Goal: Transaction & Acquisition: Purchase product/service

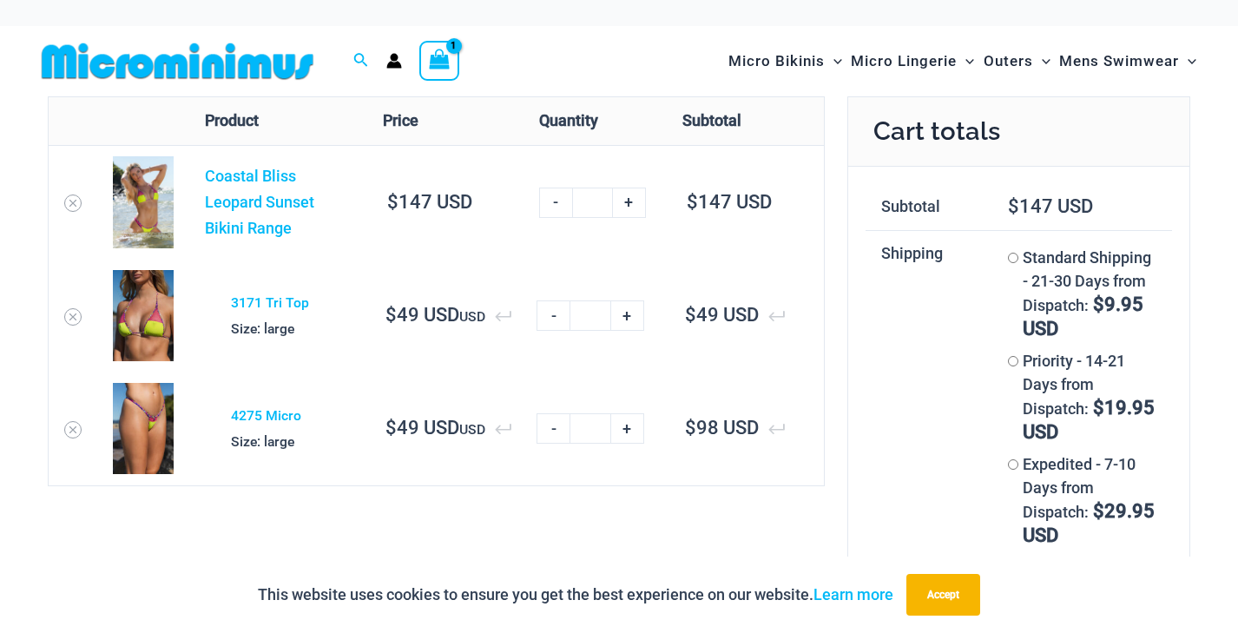
click at [628, 312] on link "+" at bounding box center [627, 315] width 33 height 30
type input "*"
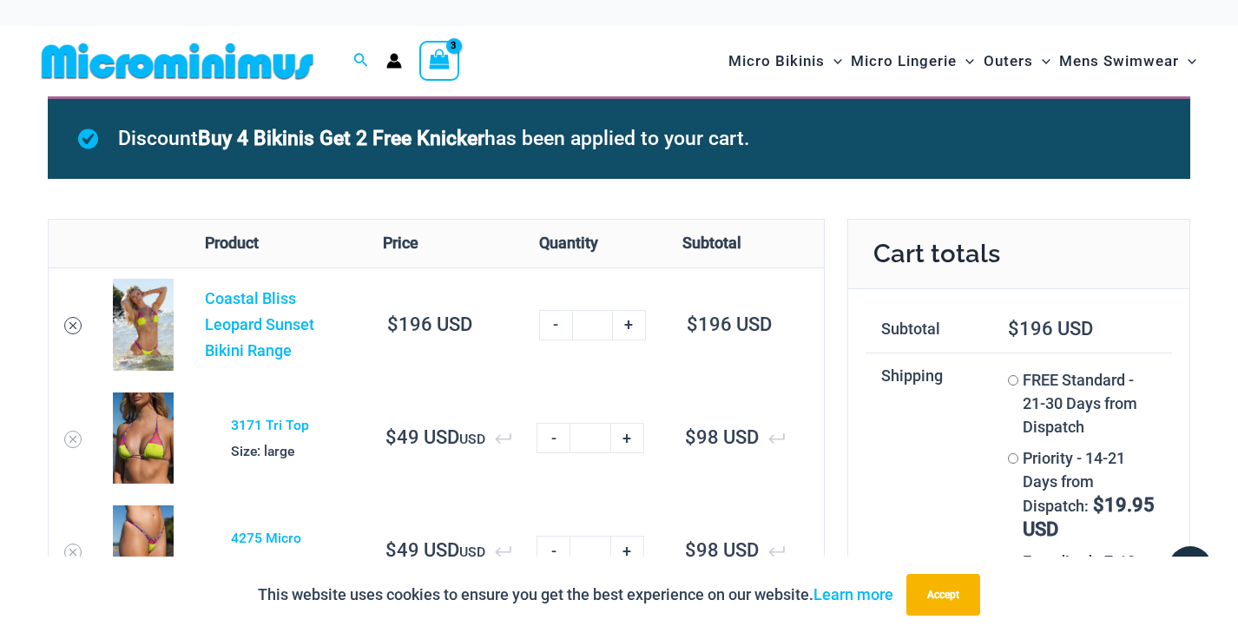
click at [76, 317] on link "Remove Coastal Bliss Leopard Sunset Bikini Range from cart" at bounding box center [72, 325] width 17 height 17
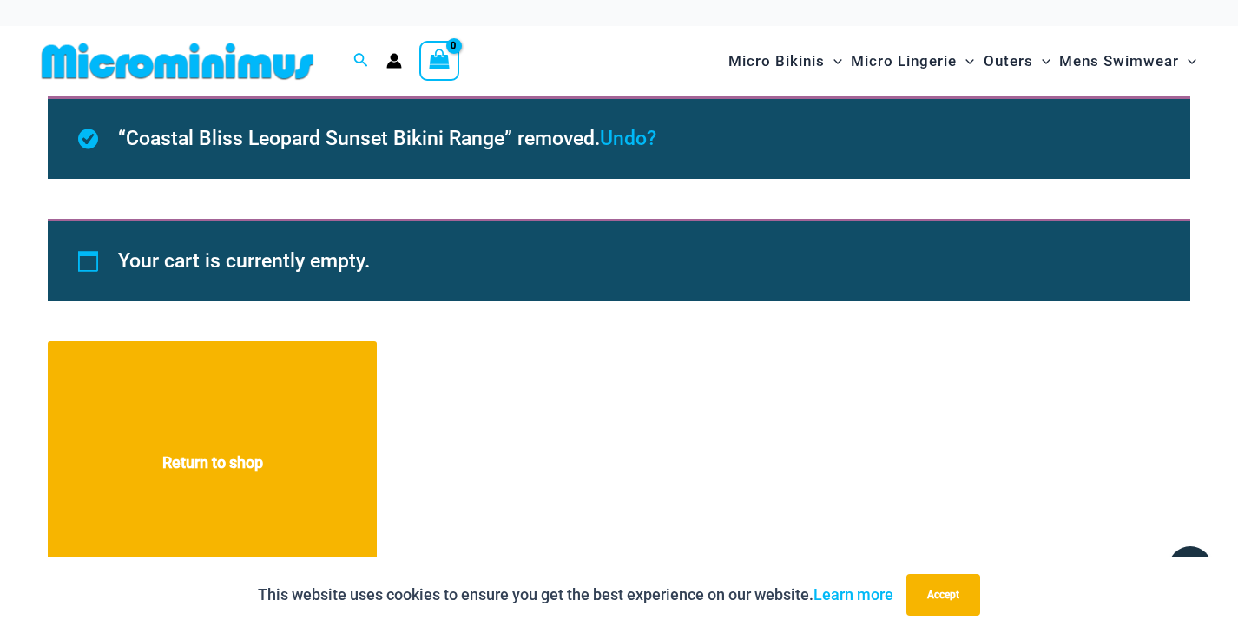
click at [248, 57] on img at bounding box center [178, 61] width 286 height 39
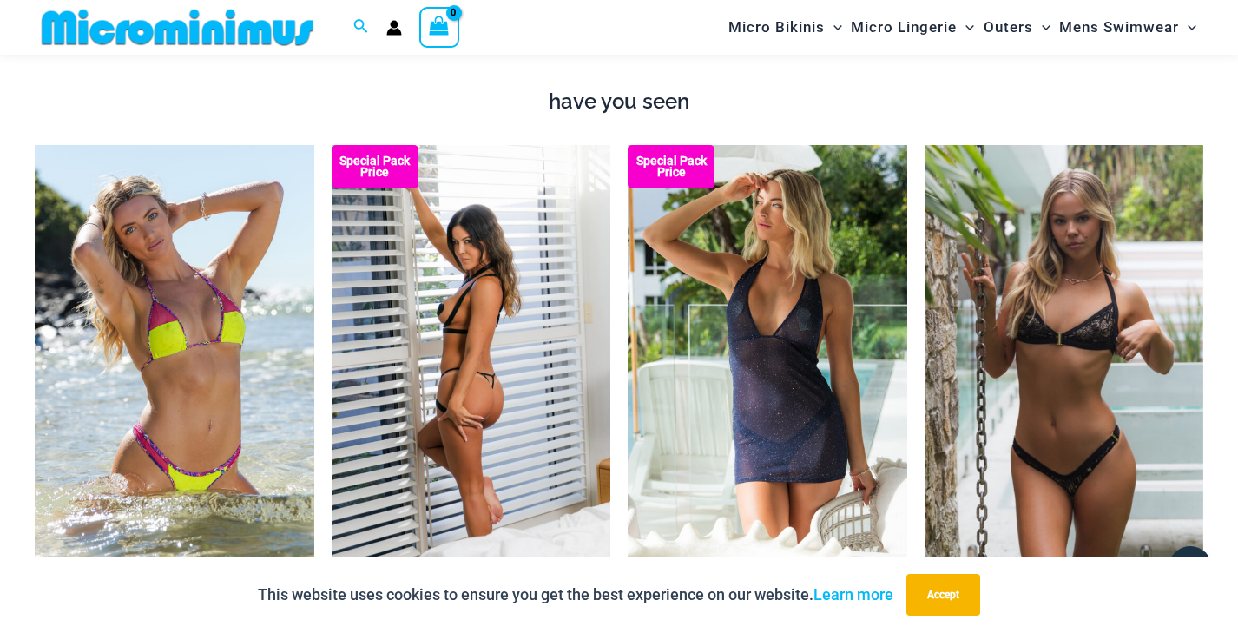
scroll to position [1540, 0]
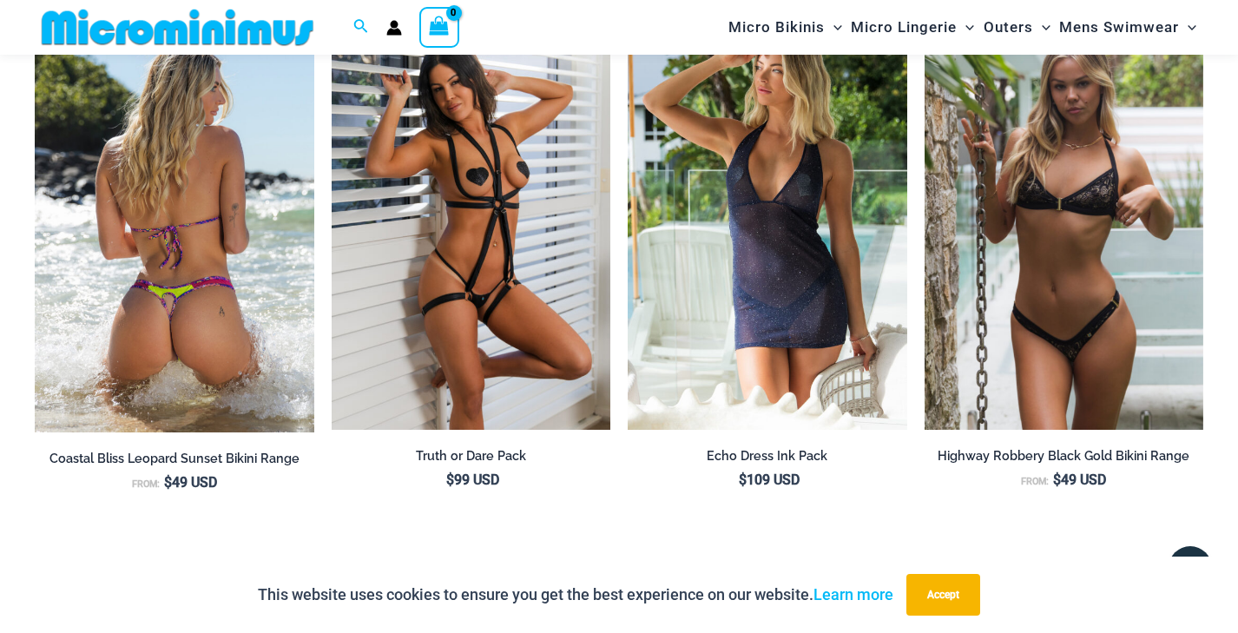
click at [233, 230] on img at bounding box center [174, 220] width 279 height 421
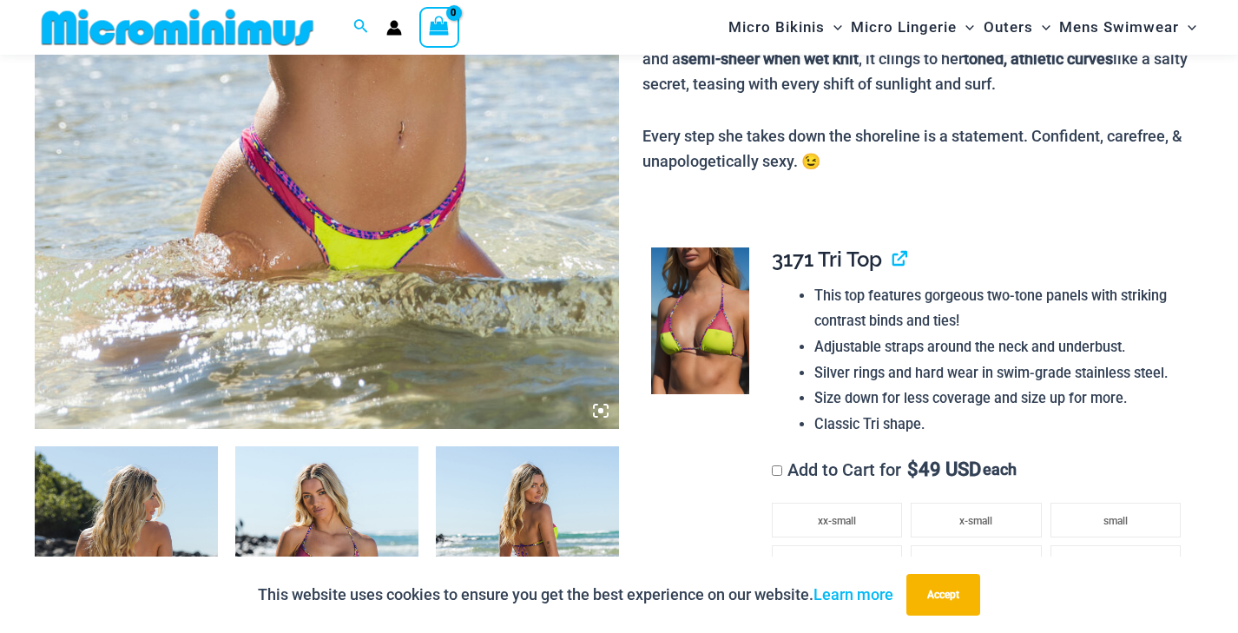
scroll to position [861, 0]
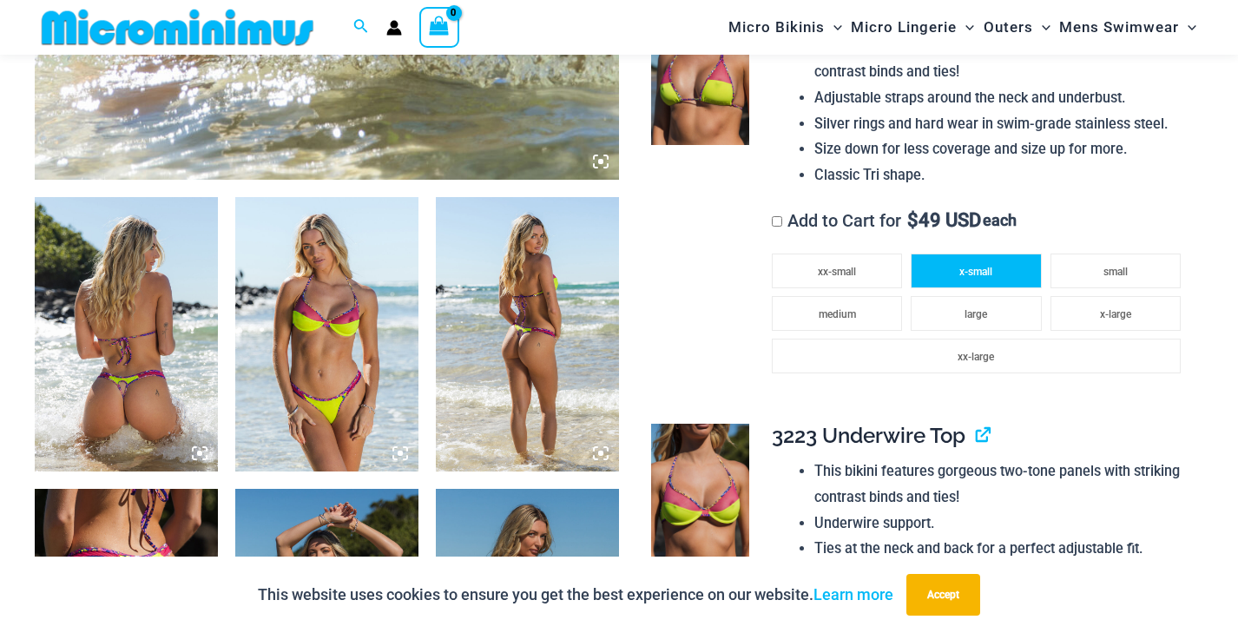
click at [997, 253] on li "x-small" at bounding box center [975, 270] width 130 height 35
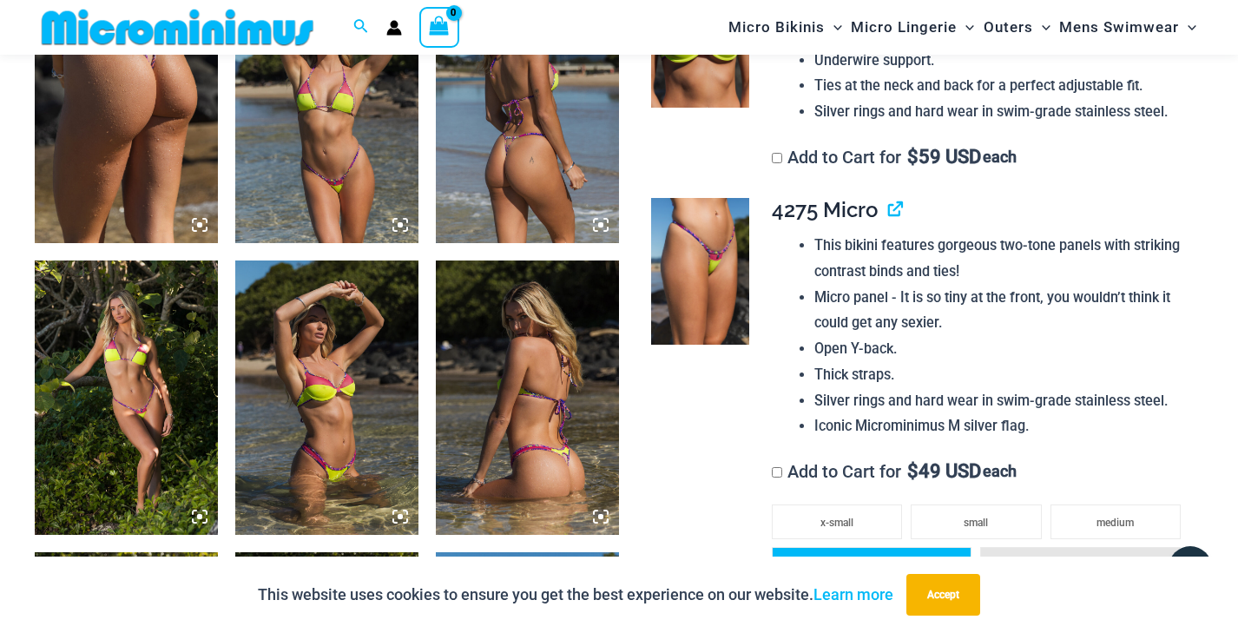
scroll to position [1514, 0]
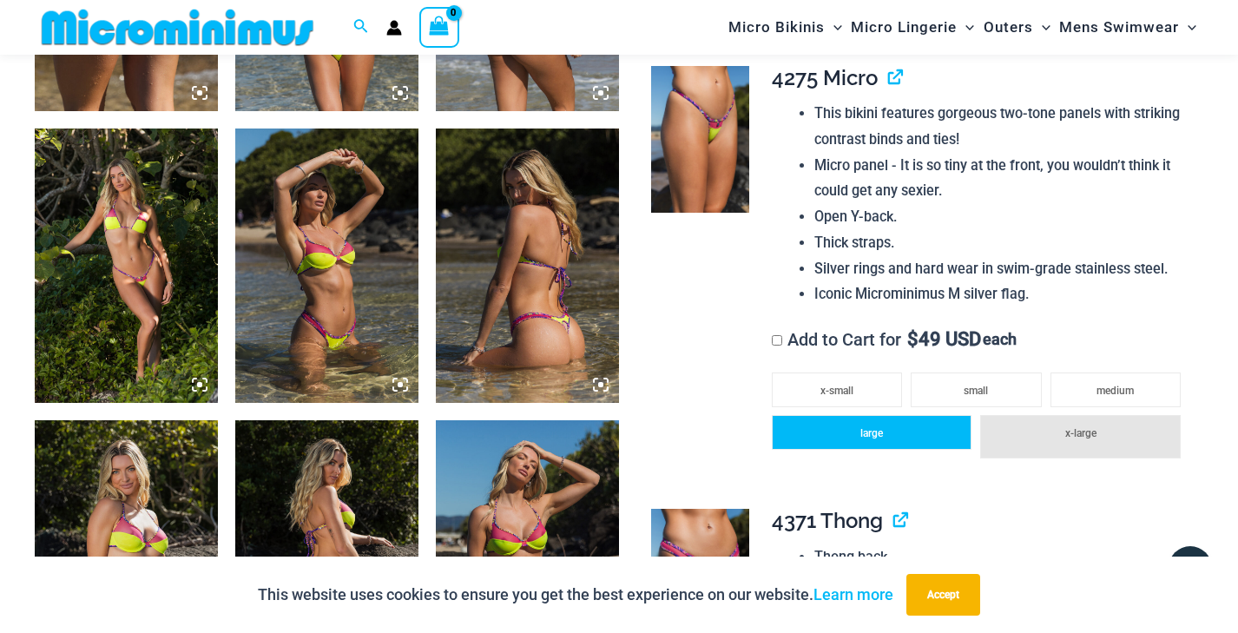
click at [927, 415] on li "large" at bounding box center [872, 432] width 200 height 35
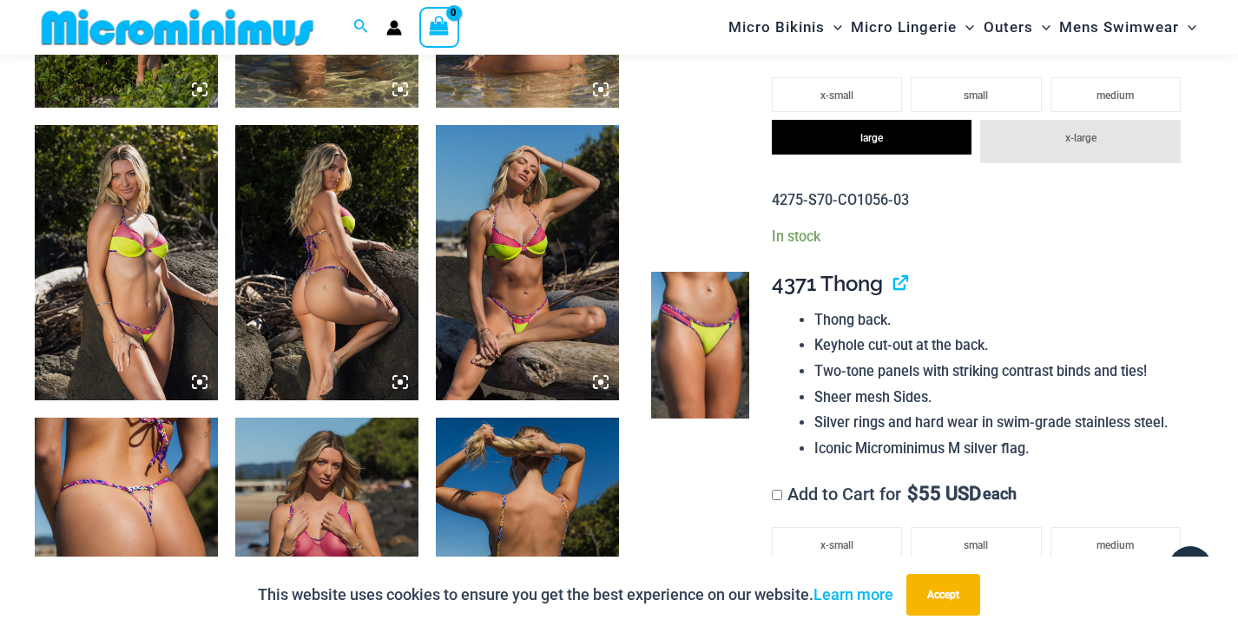
scroll to position [1926, 0]
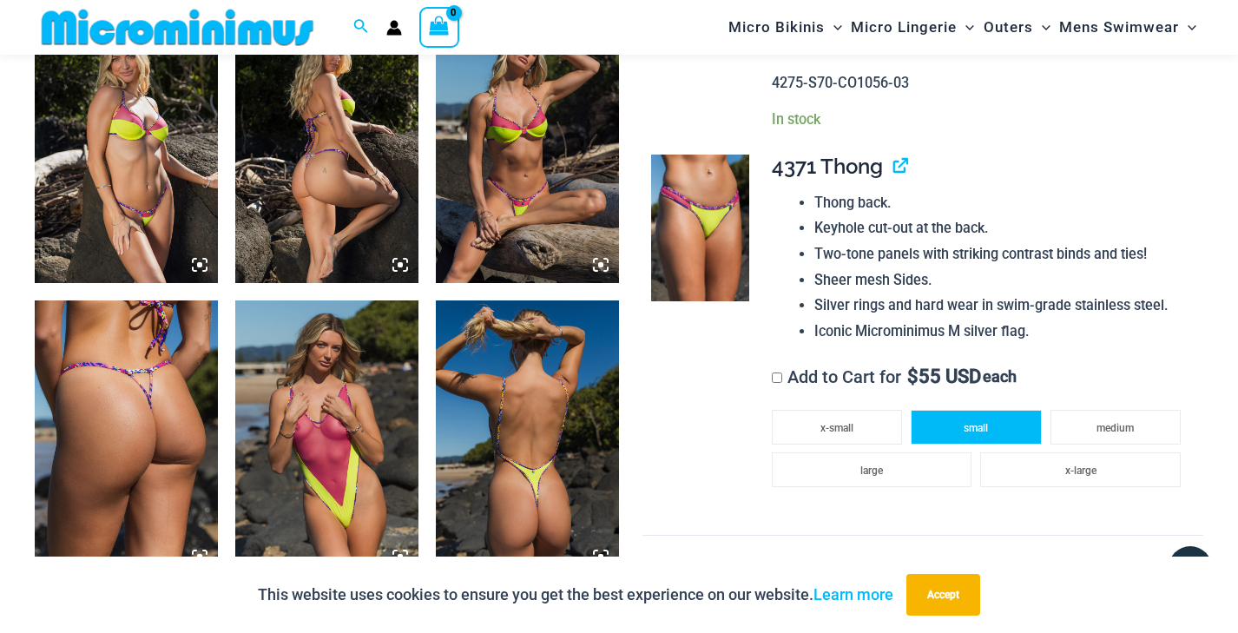
click at [998, 410] on li "small" at bounding box center [975, 427] width 130 height 35
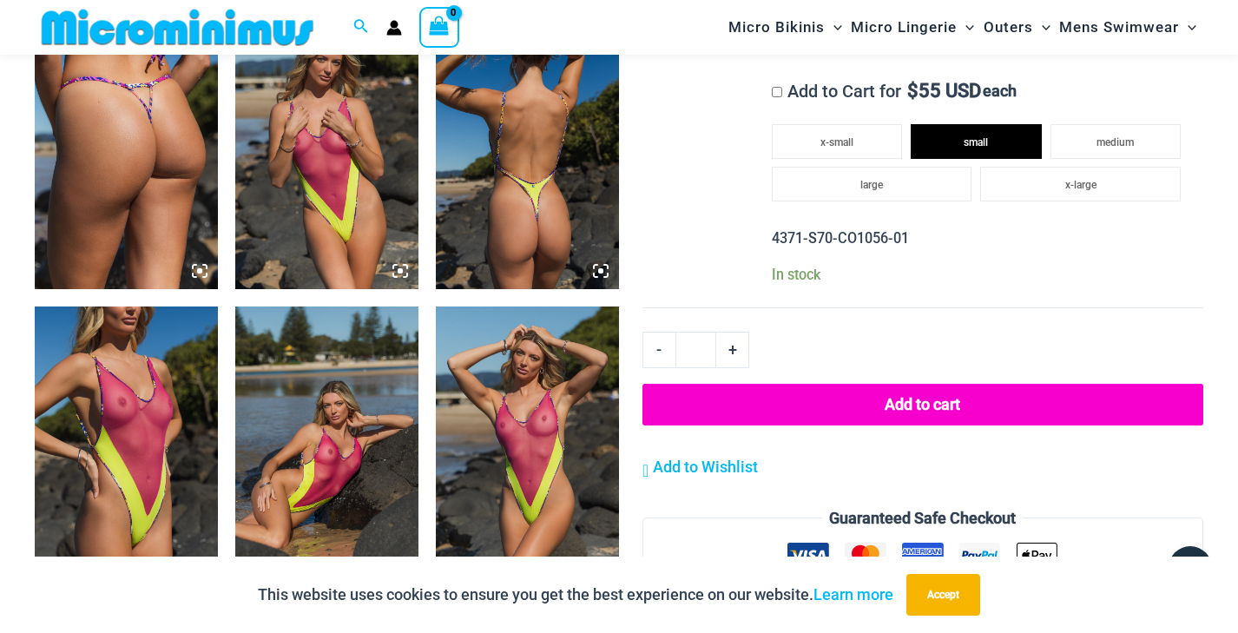
click at [910, 384] on button "Add to cart" at bounding box center [922, 405] width 561 height 42
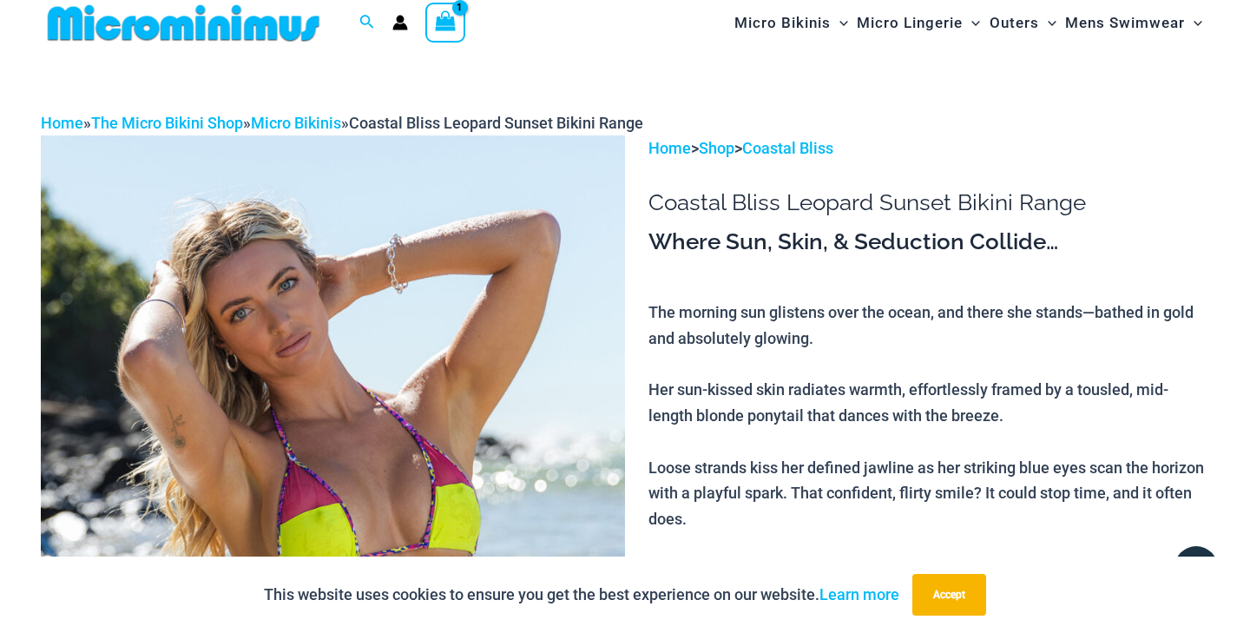
scroll to position [0, 0]
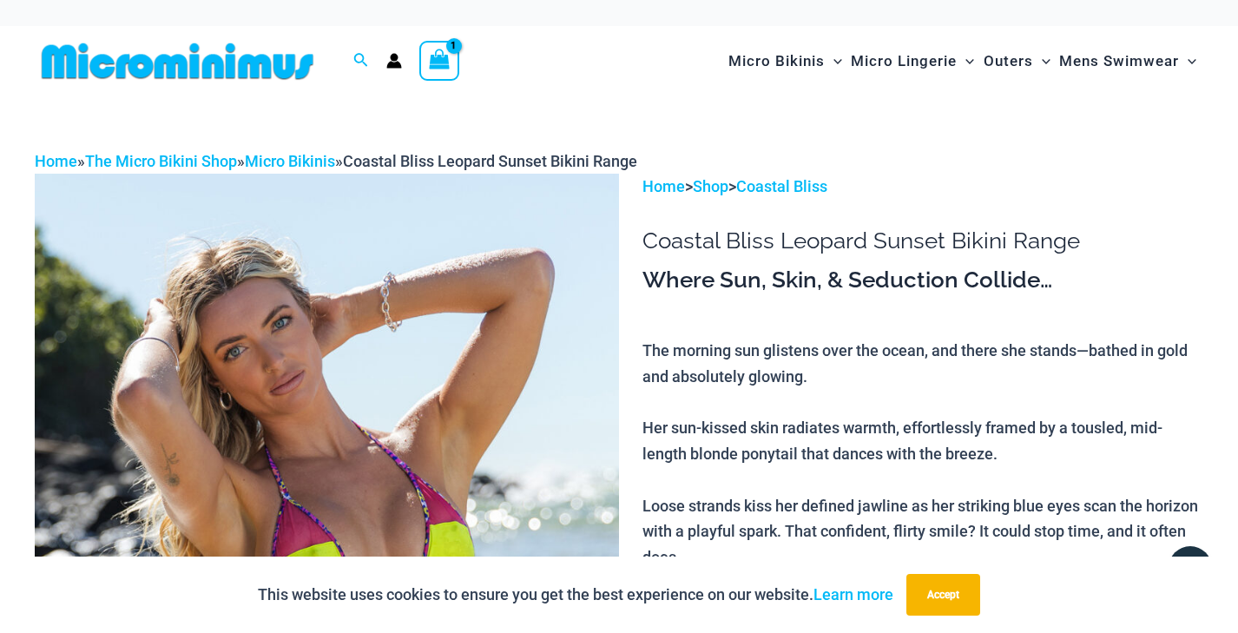
click at [431, 53] on icon "View Shopping Cart, 1 items" at bounding box center [439, 59] width 20 height 20
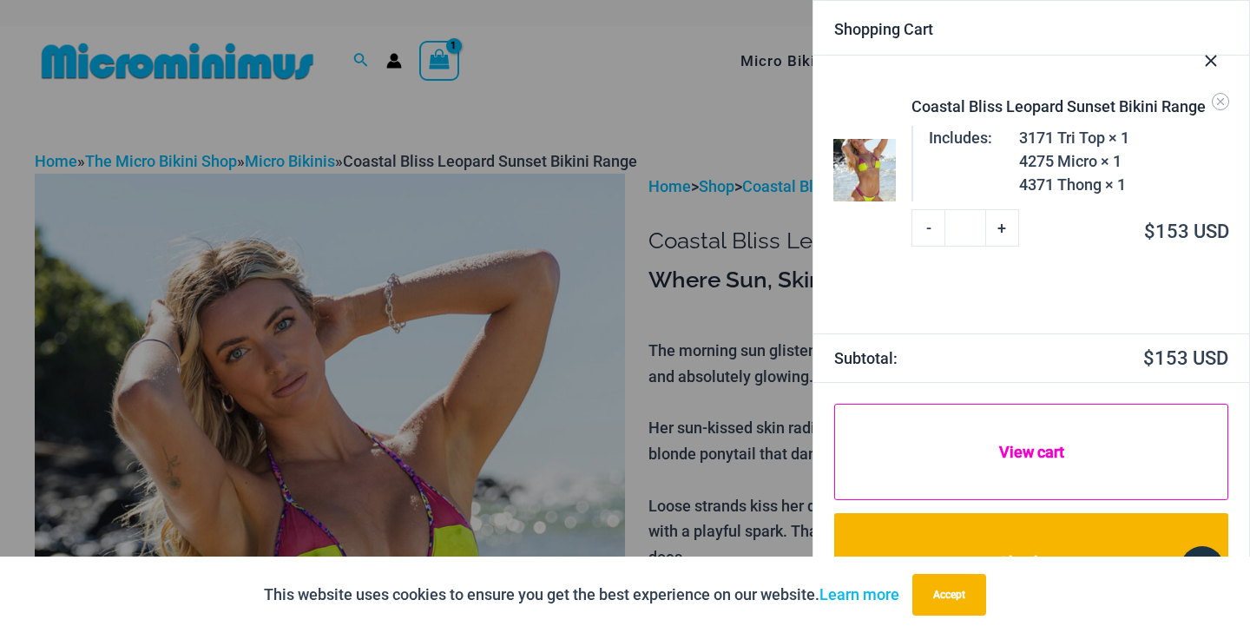
click at [1043, 463] on link "View cart" at bounding box center [1031, 452] width 394 height 96
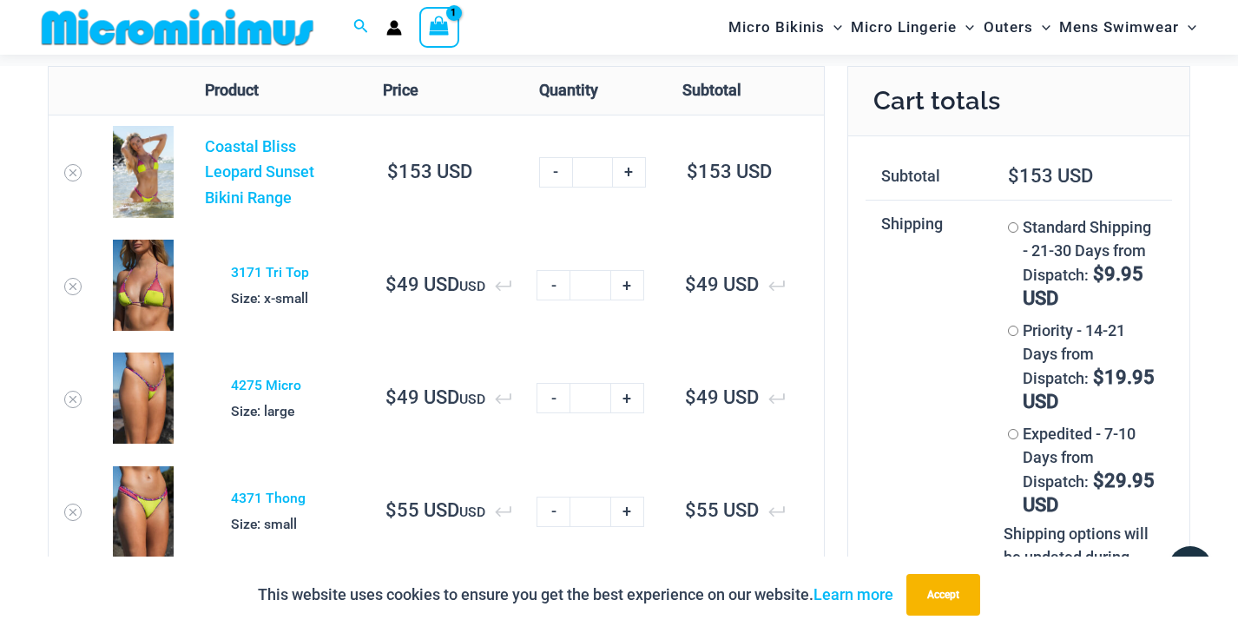
scroll to position [52, 0]
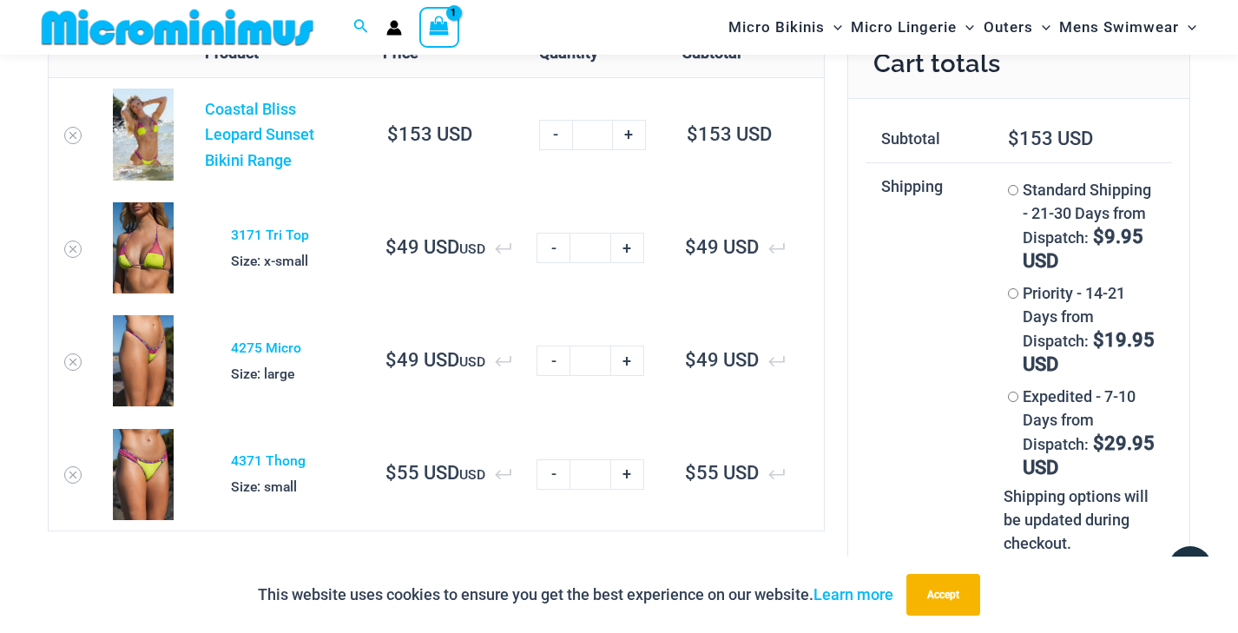
click at [634, 359] on link "+" at bounding box center [627, 360] width 33 height 30
type input "*"
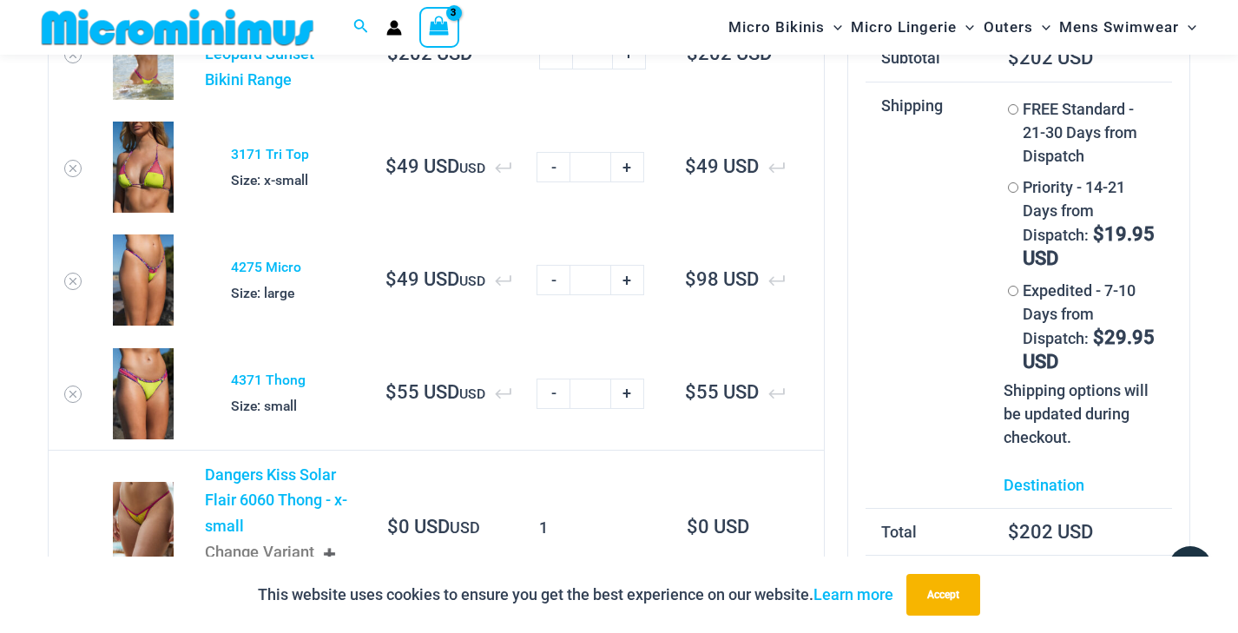
scroll to position [131, 0]
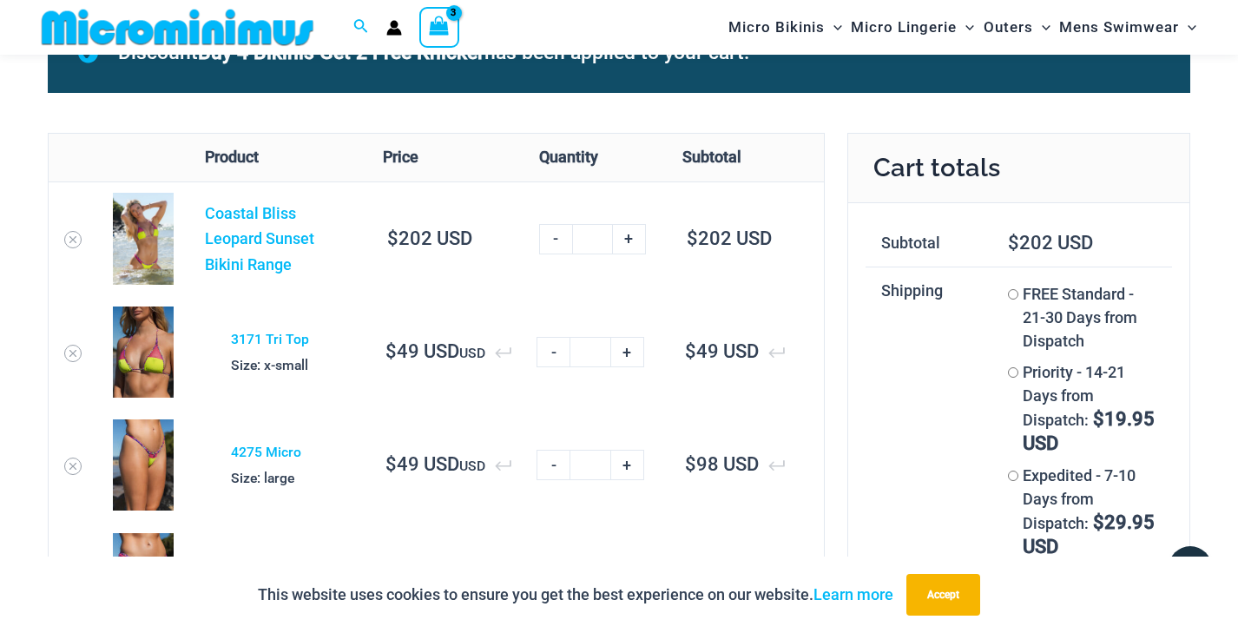
scroll to position [356, 0]
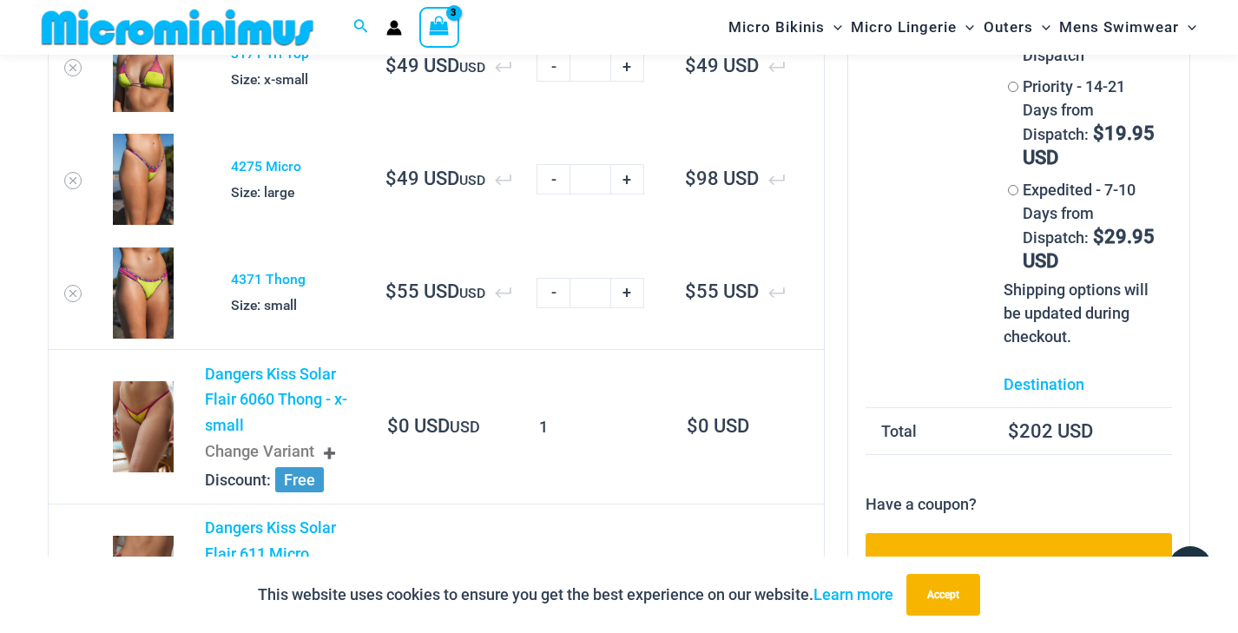
click at [553, 175] on link "-" at bounding box center [552, 179] width 33 height 30
type input "*"
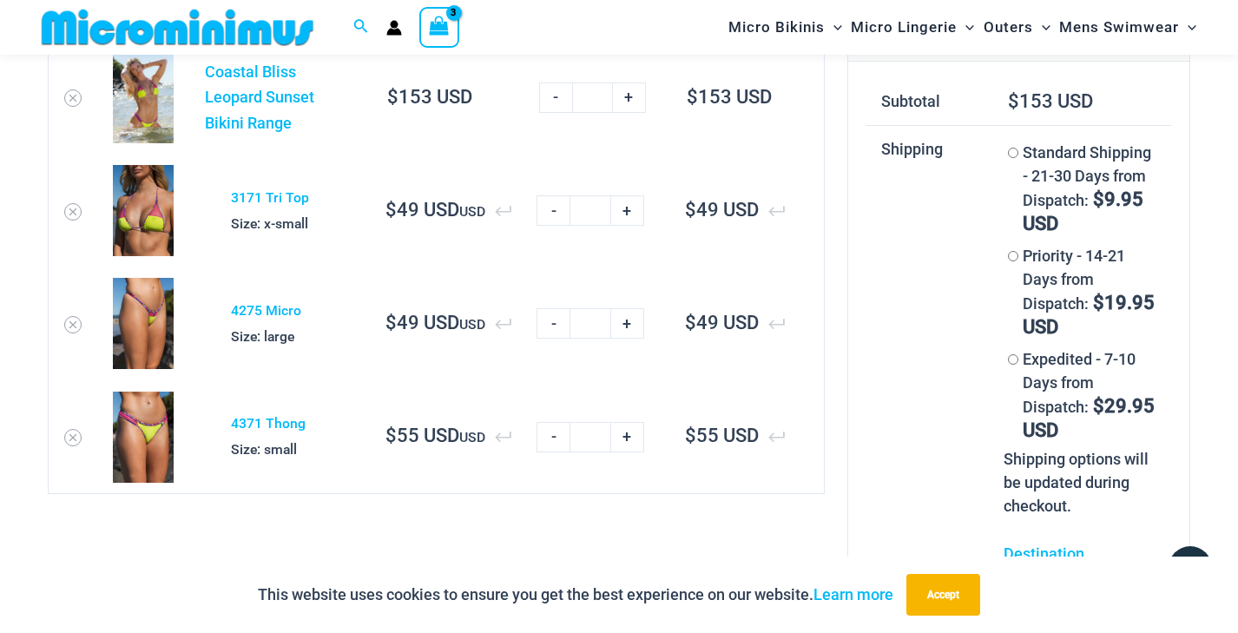
scroll to position [0, 0]
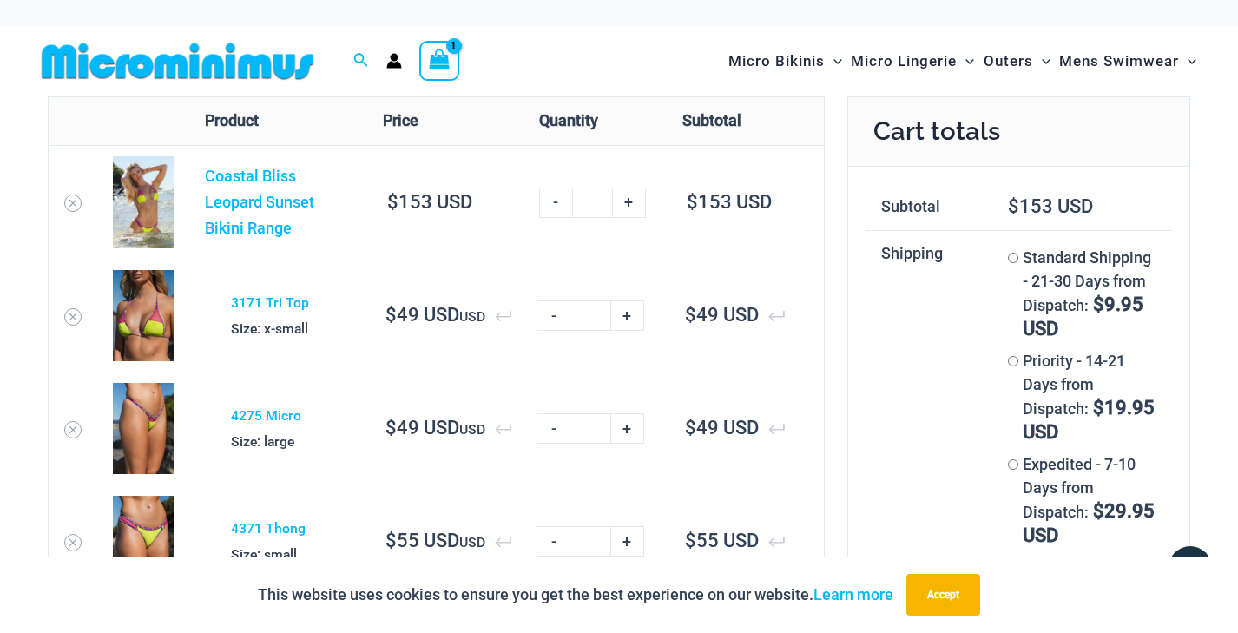
click at [635, 307] on link "+" at bounding box center [627, 315] width 33 height 30
type input "*"
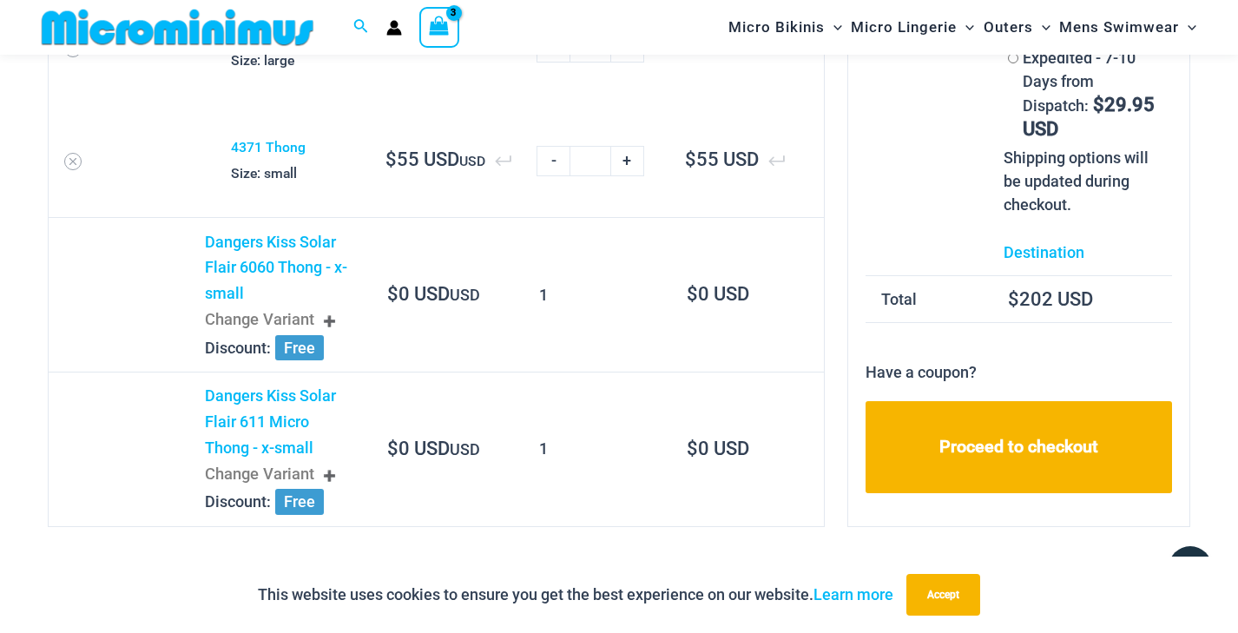
scroll to position [42, 0]
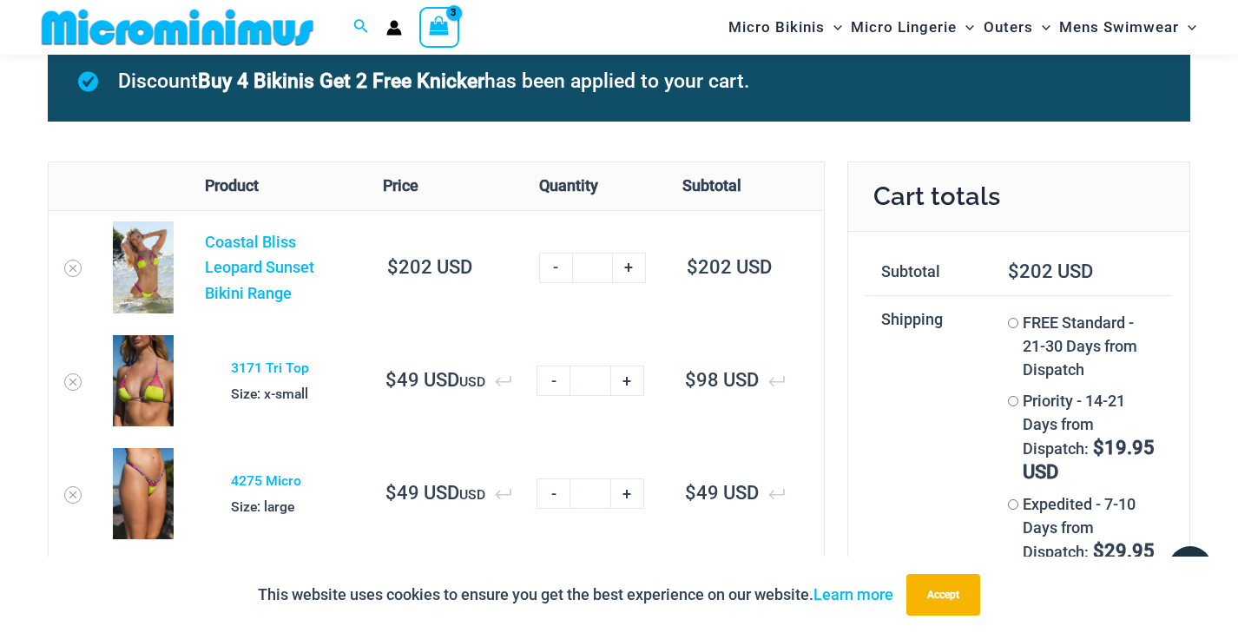
click at [550, 383] on link "-" at bounding box center [552, 380] width 33 height 30
type input "*"
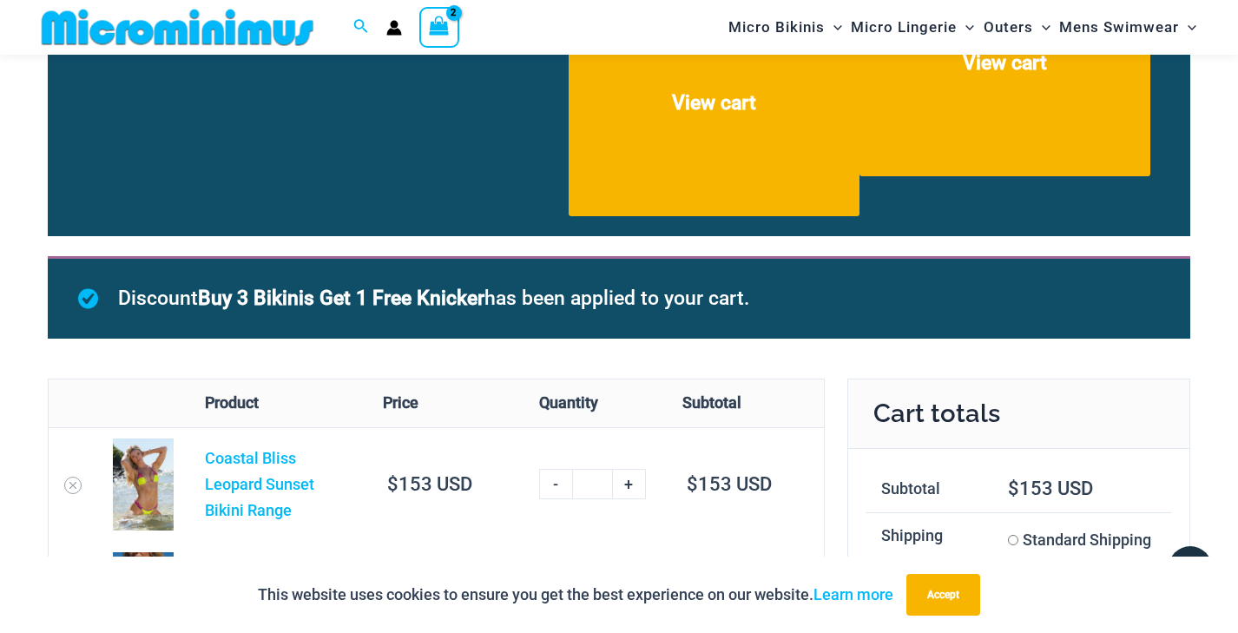
scroll to position [0, 0]
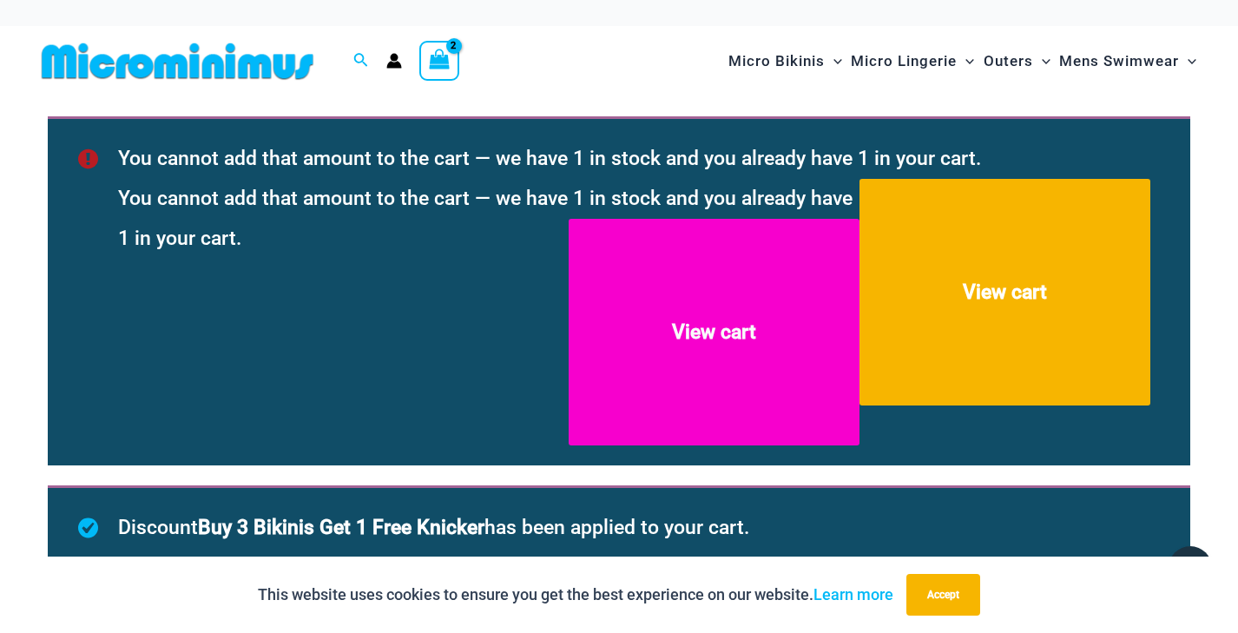
click at [697, 383] on link "View cart" at bounding box center [713, 332] width 291 height 227
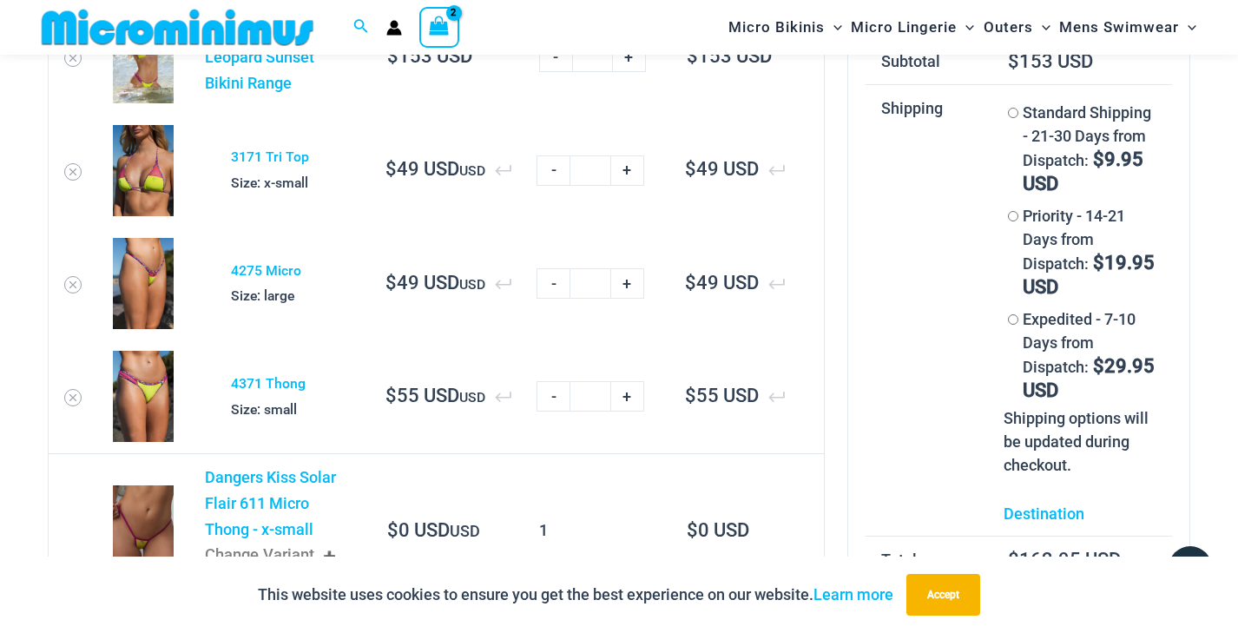
scroll to position [144, 0]
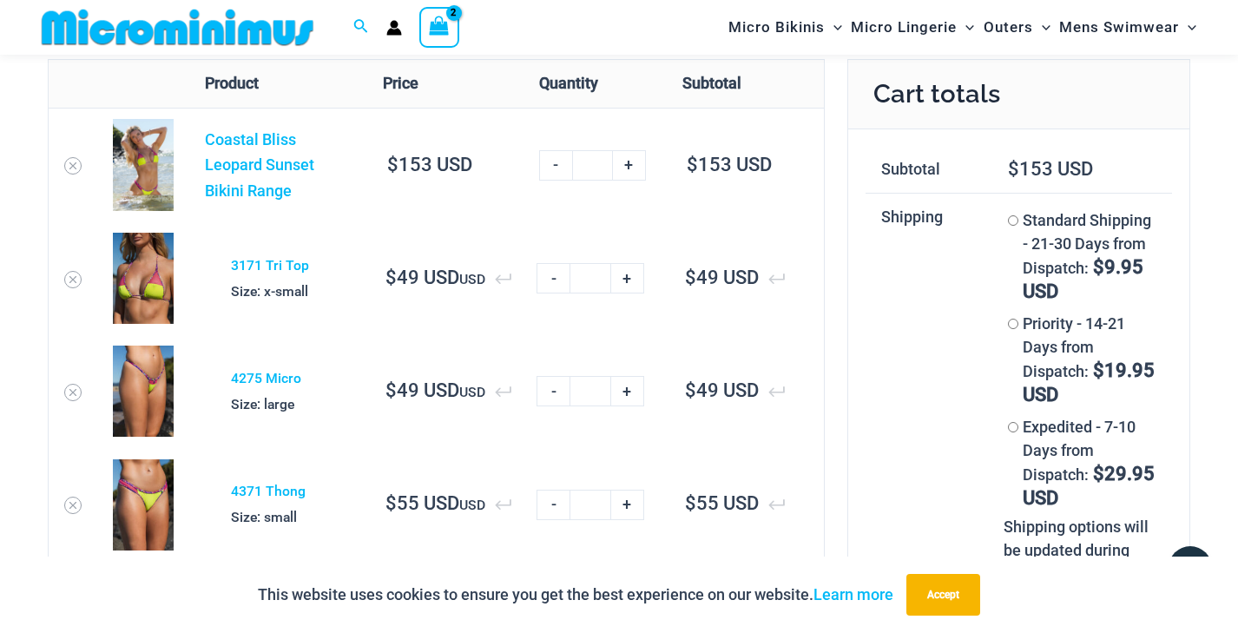
click at [627, 283] on link "+" at bounding box center [627, 278] width 33 height 30
type input "*"
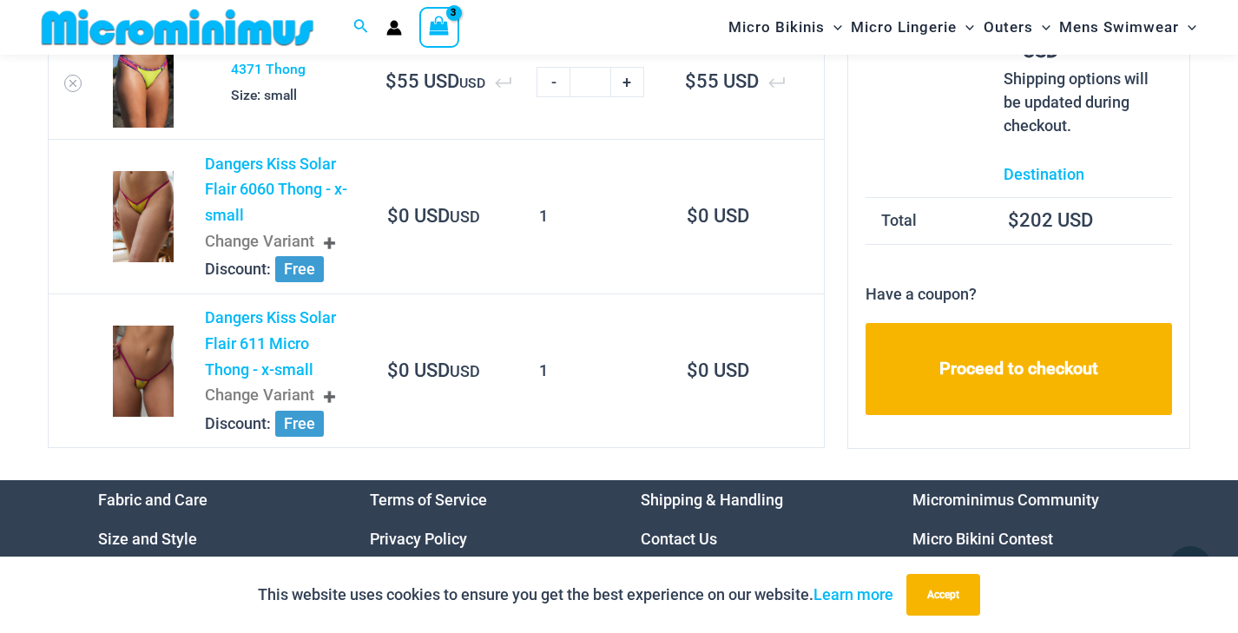
scroll to position [901, 0]
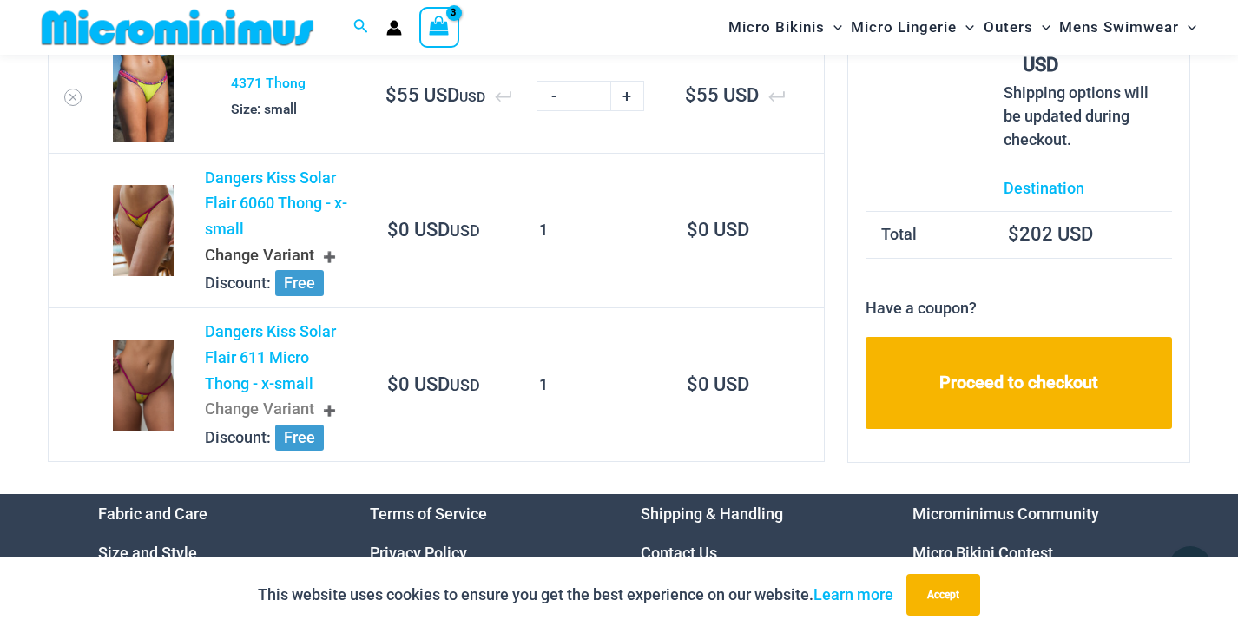
click at [333, 247] on div "Change Variant" at bounding box center [278, 256] width 147 height 29
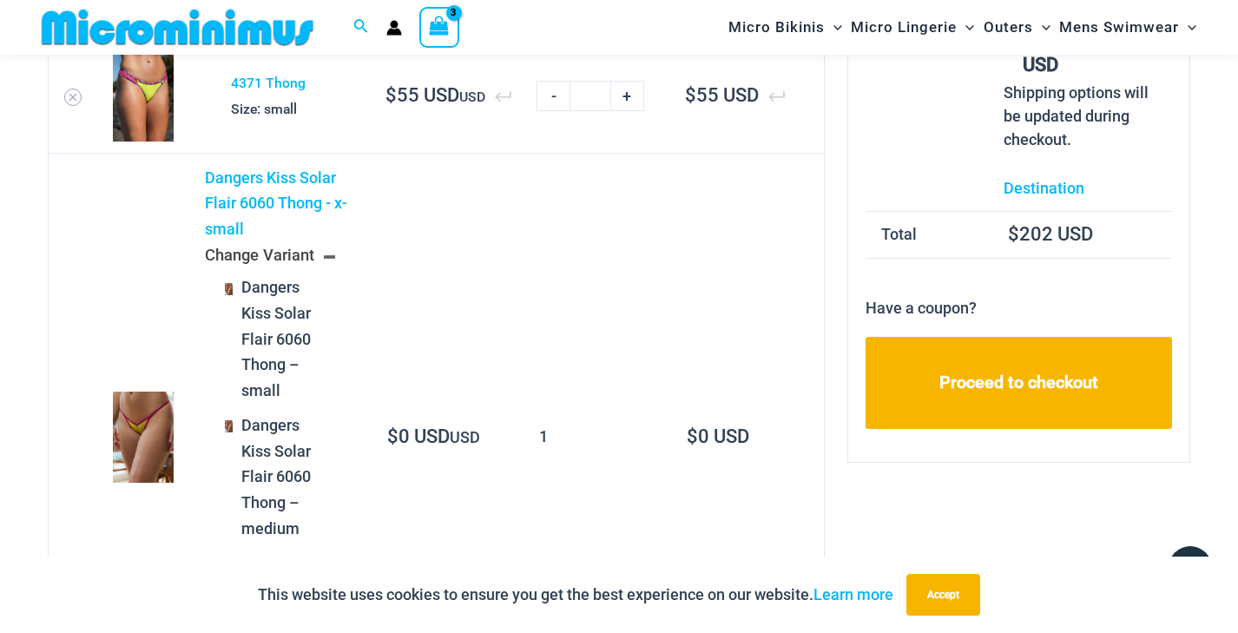
scroll to position [1010, 0]
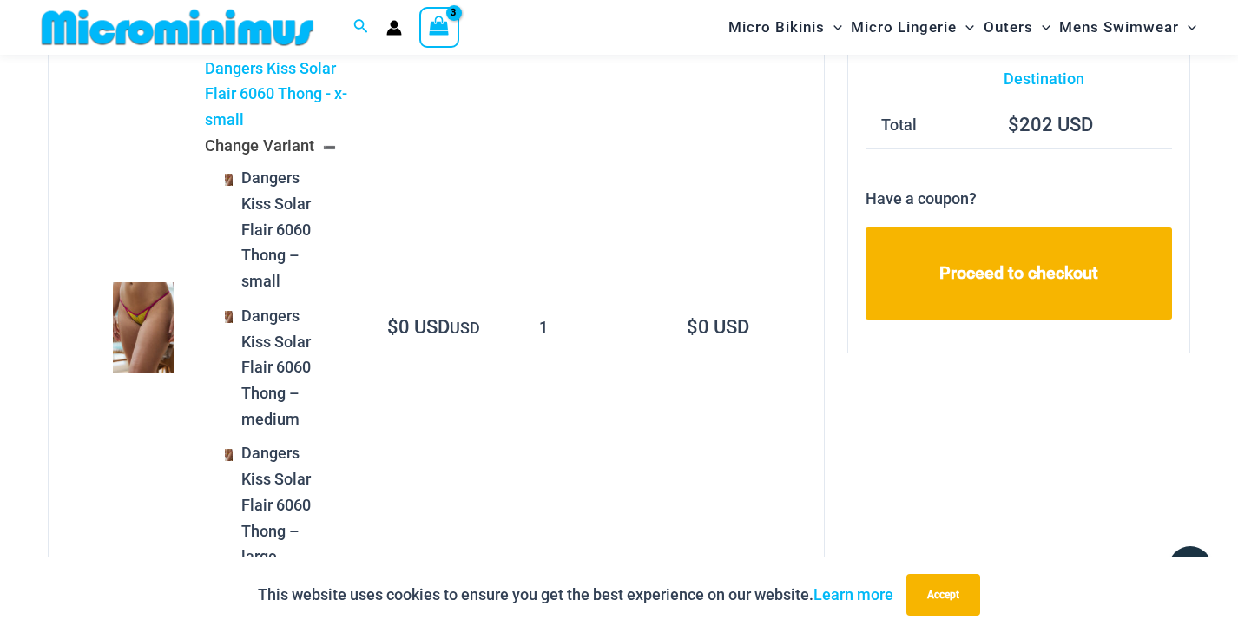
click at [257, 324] on span "Dangers Kiss Solar Flair 6060 Thong – medium" at bounding box center [282, 367] width 99 height 129
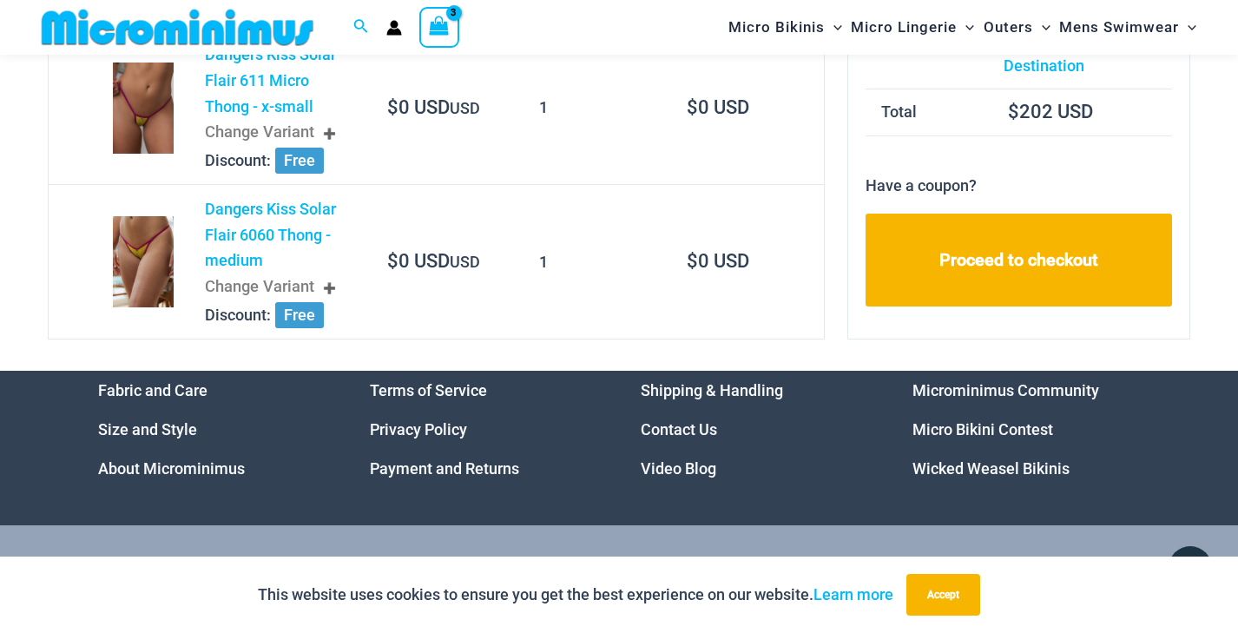
scroll to position [200, 0]
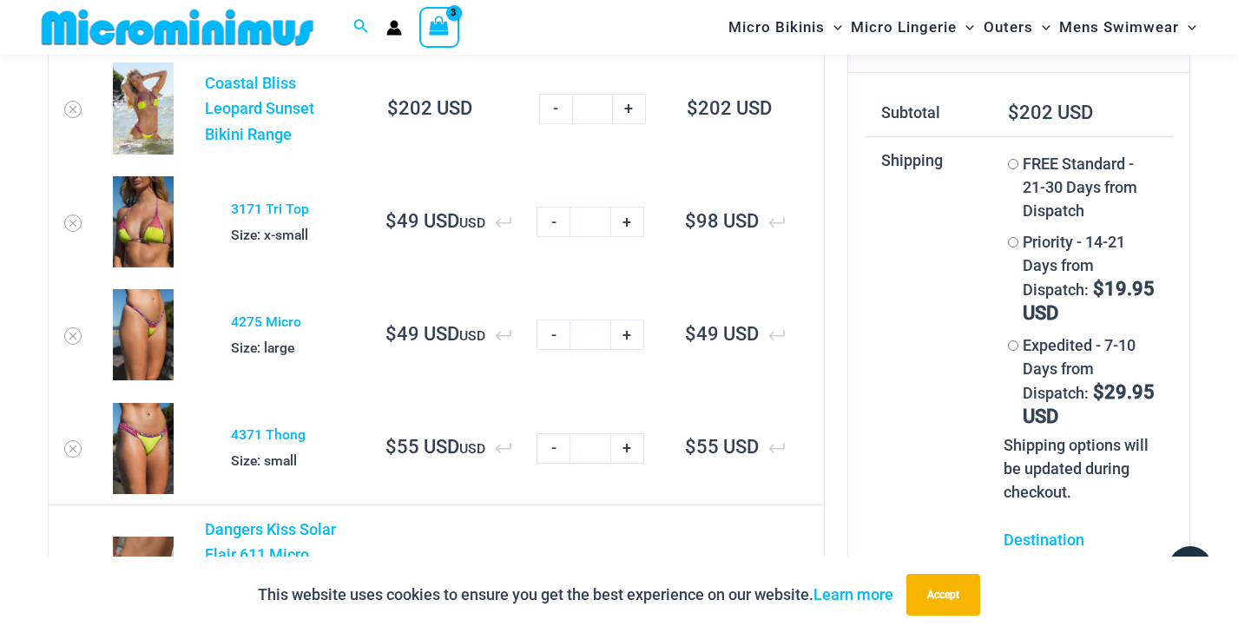
click at [555, 223] on link "-" at bounding box center [552, 222] width 33 height 30
type input "*"
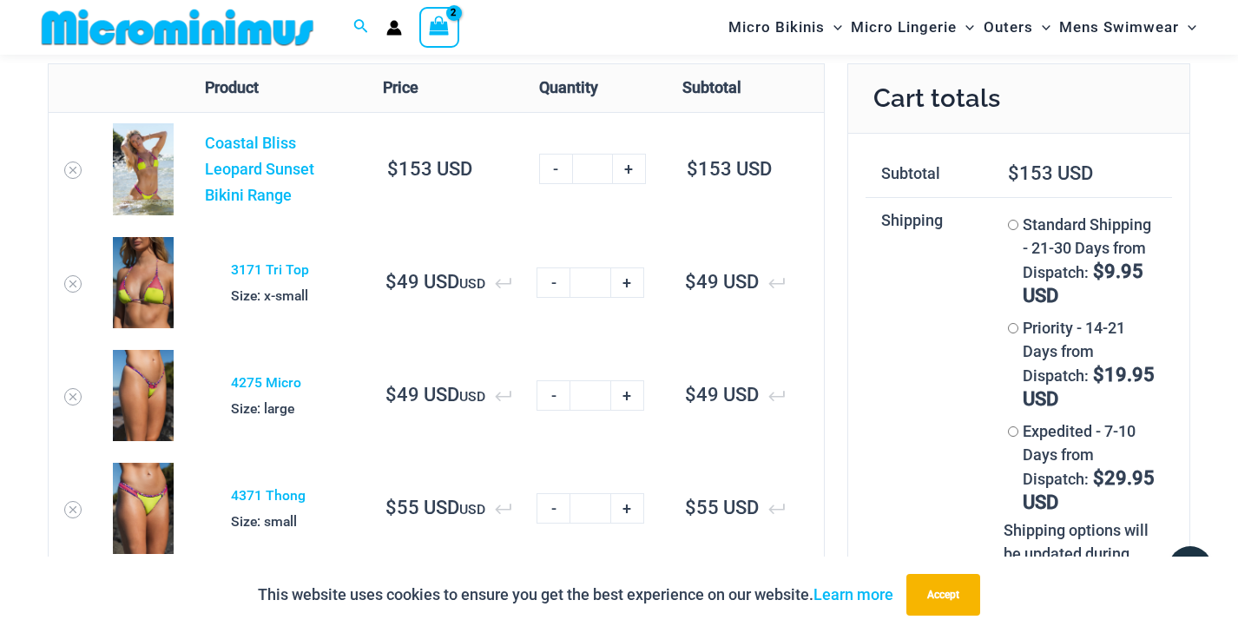
scroll to position [771, 0]
